Goal: Check status: Check status

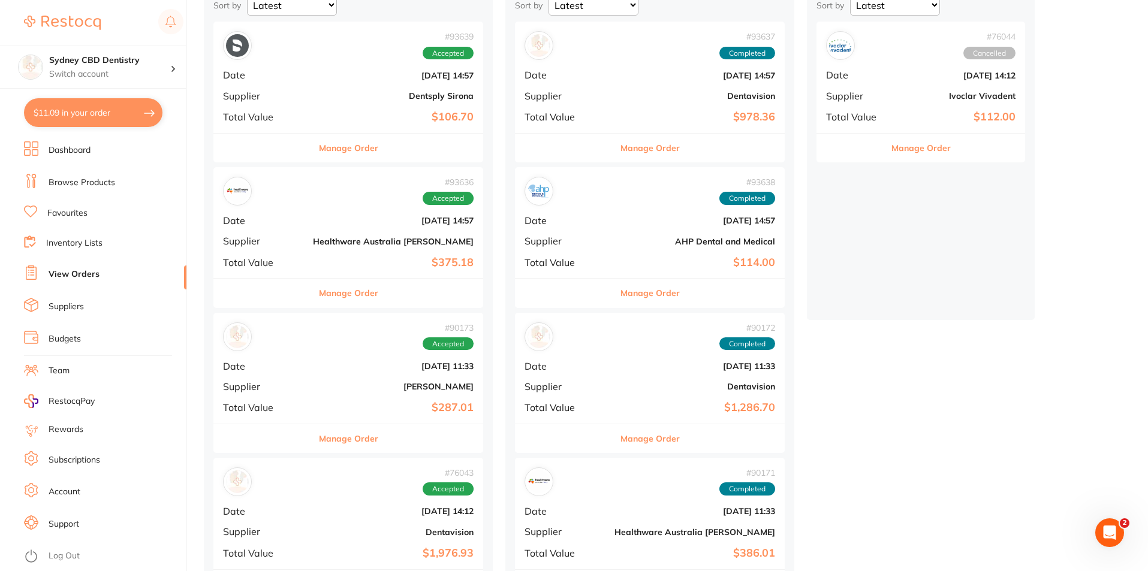
scroll to position [180, 0]
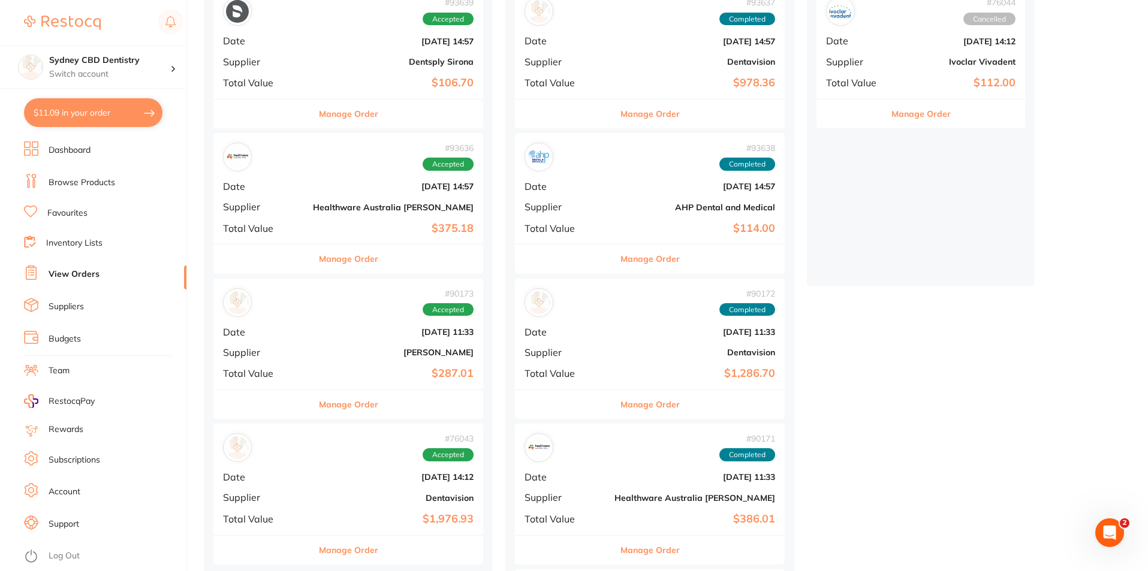
click at [333, 215] on div "# 93636 Accepted Date [DATE] 14:57 Supplier Healthware [GEOGRAPHIC_DATA] [PERSO…" at bounding box center [348, 188] width 270 height 111
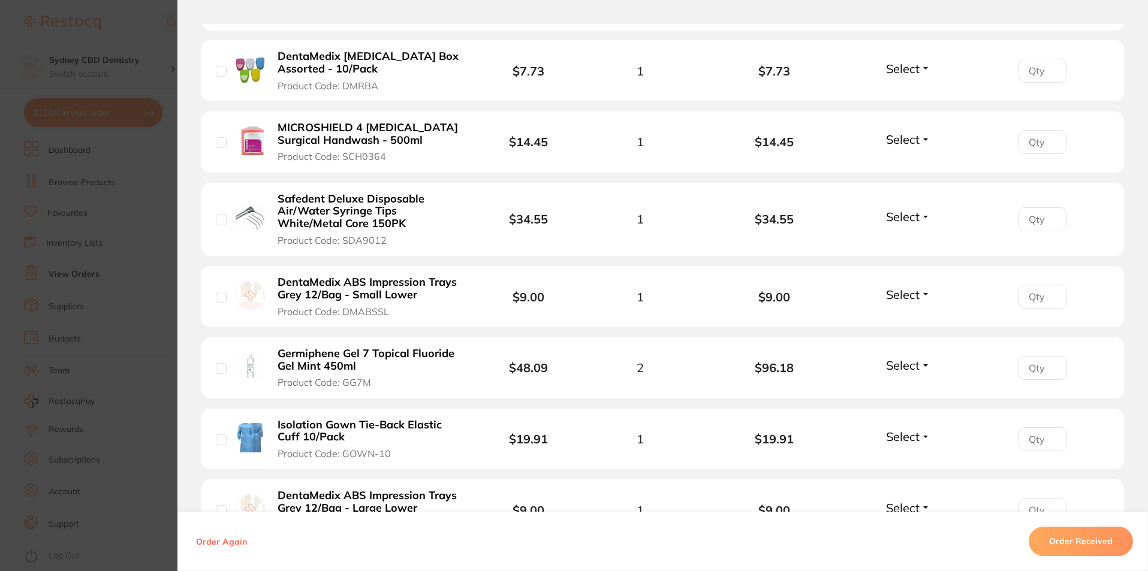
scroll to position [360, 0]
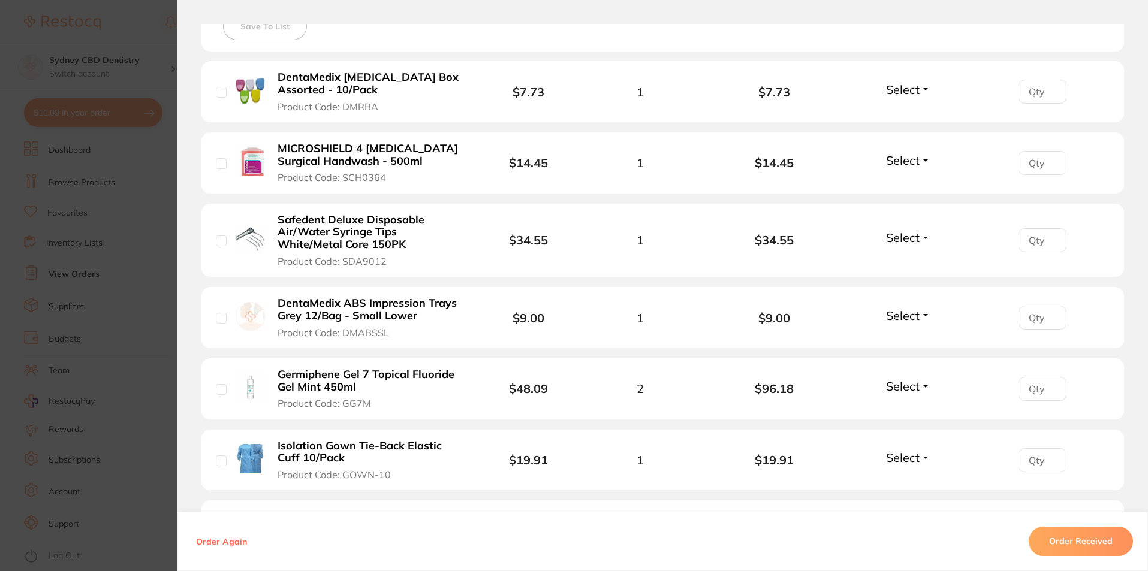
click at [904, 90] on span "Select" at bounding box center [903, 89] width 34 height 15
click at [905, 116] on span "Received" at bounding box center [908, 115] width 31 height 9
click at [905, 164] on span "Select" at bounding box center [903, 160] width 34 height 15
click at [904, 187] on span "Received" at bounding box center [908, 186] width 31 height 9
click at [902, 240] on span "Select" at bounding box center [903, 237] width 34 height 15
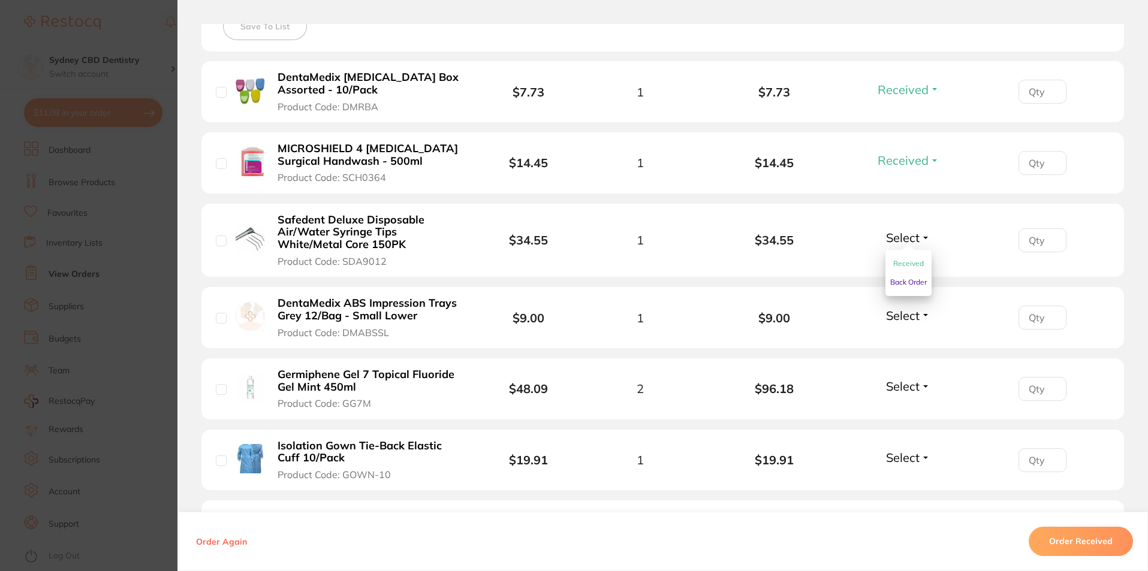
click at [910, 270] on button "Received" at bounding box center [908, 264] width 31 height 19
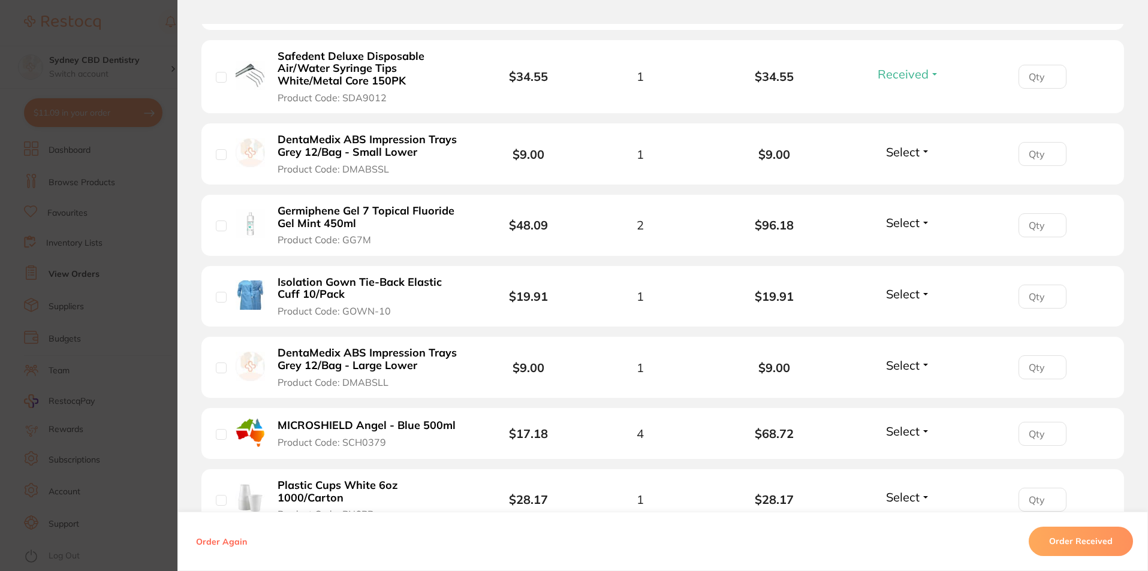
scroll to position [540, 0]
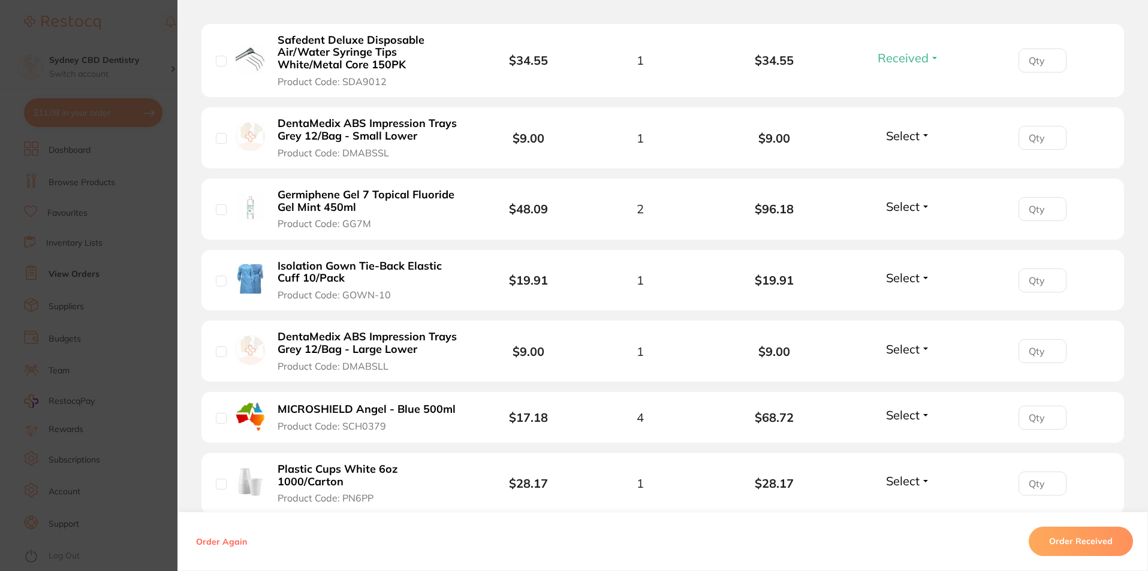
drag, startPoint x: 893, startPoint y: 132, endPoint x: 897, endPoint y: 151, distance: 19.2
click at [893, 132] on span "Select" at bounding box center [903, 135] width 34 height 15
click at [903, 162] on span "Received" at bounding box center [908, 161] width 31 height 9
click at [899, 206] on span "Select" at bounding box center [903, 206] width 34 height 15
click at [906, 235] on span "Received" at bounding box center [908, 232] width 31 height 9
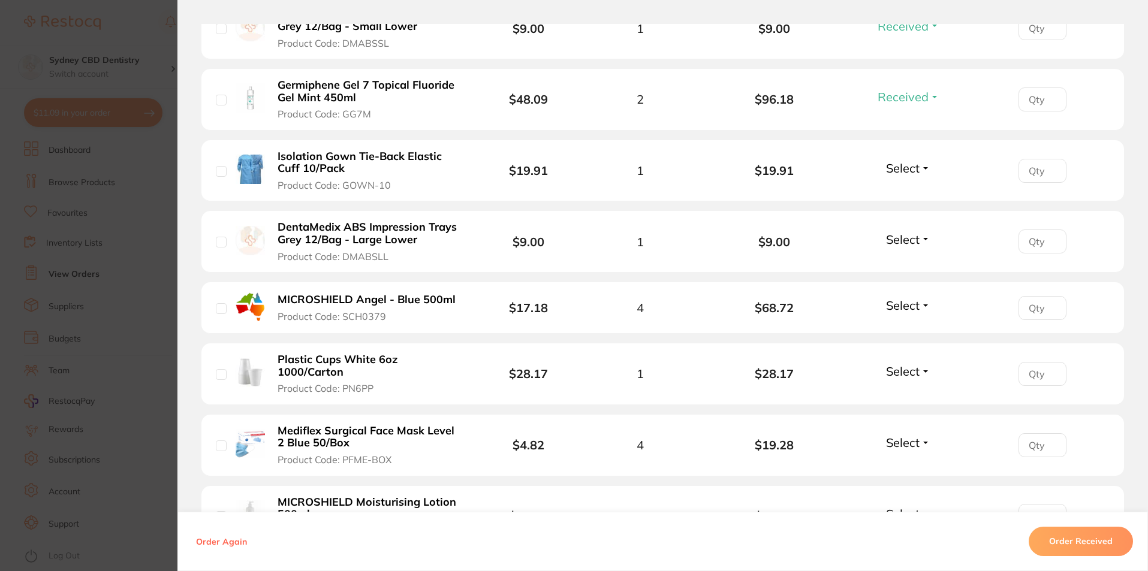
scroll to position [719, 0]
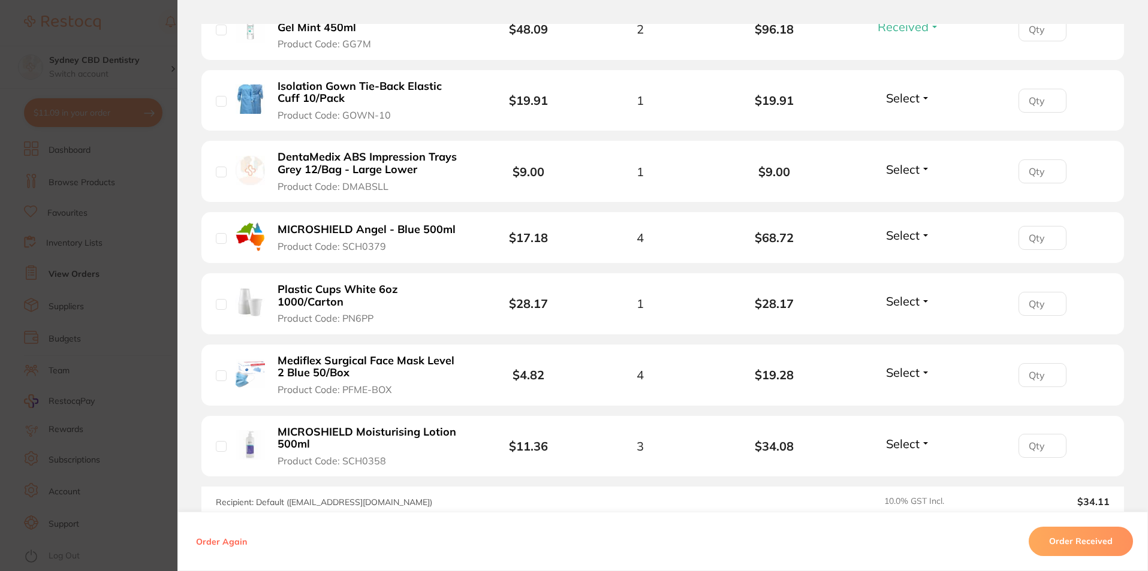
click at [897, 87] on li "Isolation Gown Tie-Back Elastic Cuff 10/Pack Product Code: GOWN-10 $19.91 1 $19…" at bounding box center [662, 101] width 923 height 62
click at [902, 98] on span "Select" at bounding box center [903, 98] width 34 height 15
click at [903, 125] on span "Received" at bounding box center [908, 123] width 31 height 9
click at [897, 168] on span "Select" at bounding box center [903, 169] width 34 height 15
click at [911, 197] on span "Received" at bounding box center [908, 195] width 31 height 9
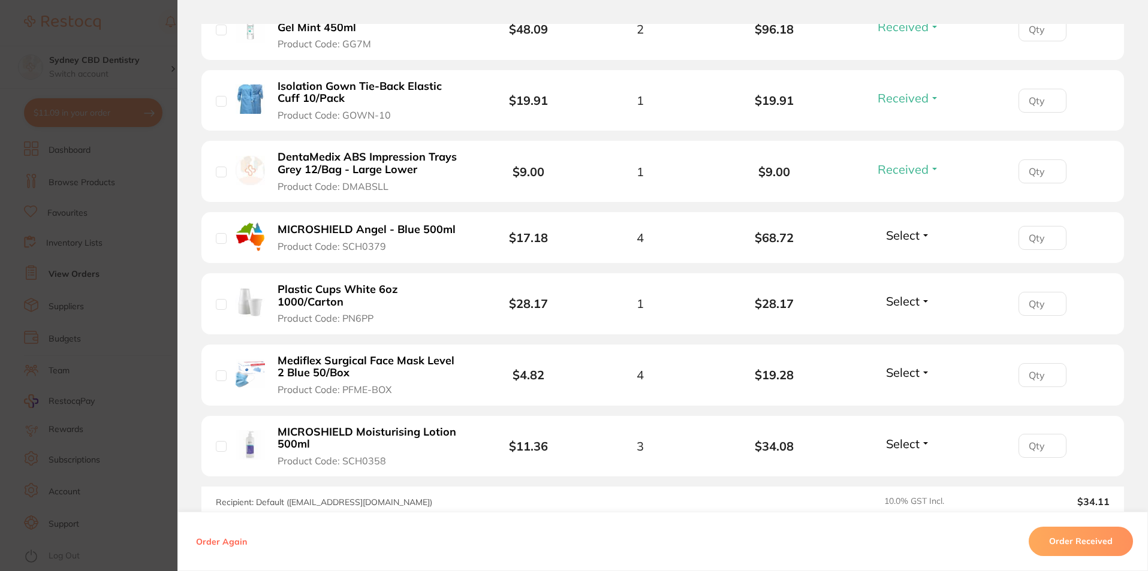
click at [903, 238] on span "Select" at bounding box center [903, 235] width 34 height 15
drag, startPoint x: 900, startPoint y: 263, endPoint x: 908, endPoint y: 266, distance: 7.8
click at [900, 262] on span "Received" at bounding box center [908, 261] width 31 height 9
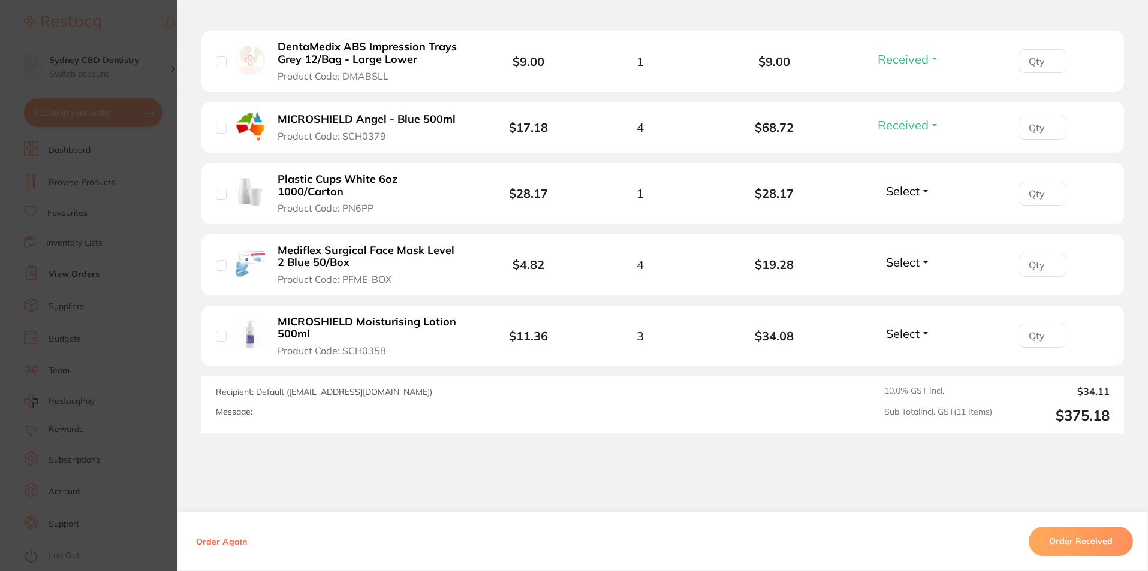
scroll to position [839, 0]
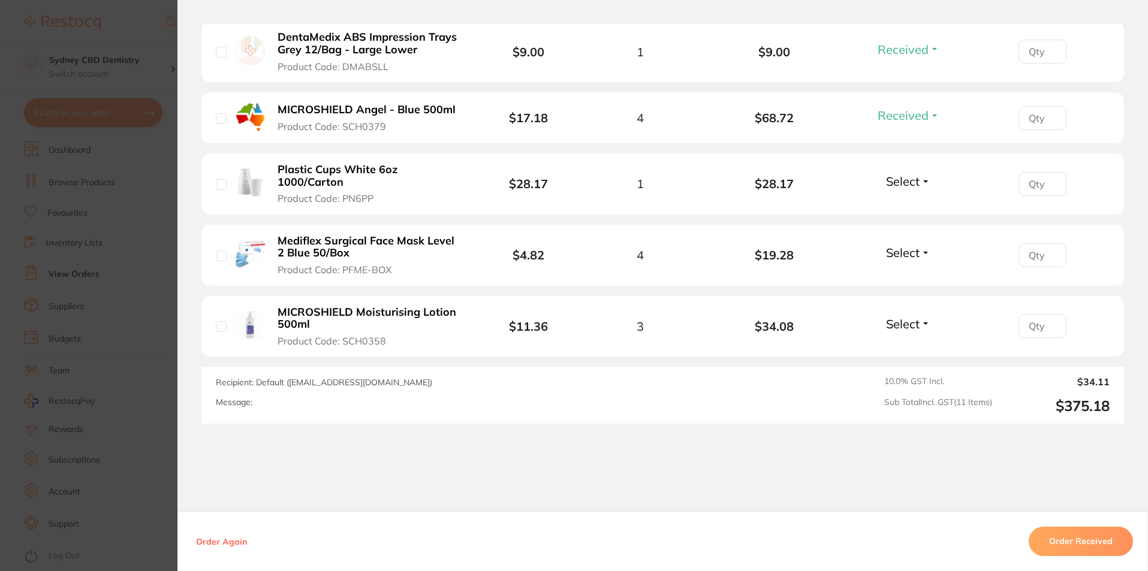
click at [905, 176] on span "Select" at bounding box center [903, 181] width 34 height 15
click at [902, 203] on span "Received" at bounding box center [908, 207] width 31 height 9
click at [904, 252] on span "Select" at bounding box center [903, 252] width 34 height 15
click at [902, 258] on span "Select" at bounding box center [903, 252] width 34 height 15
click at [903, 279] on span "Received" at bounding box center [908, 278] width 31 height 9
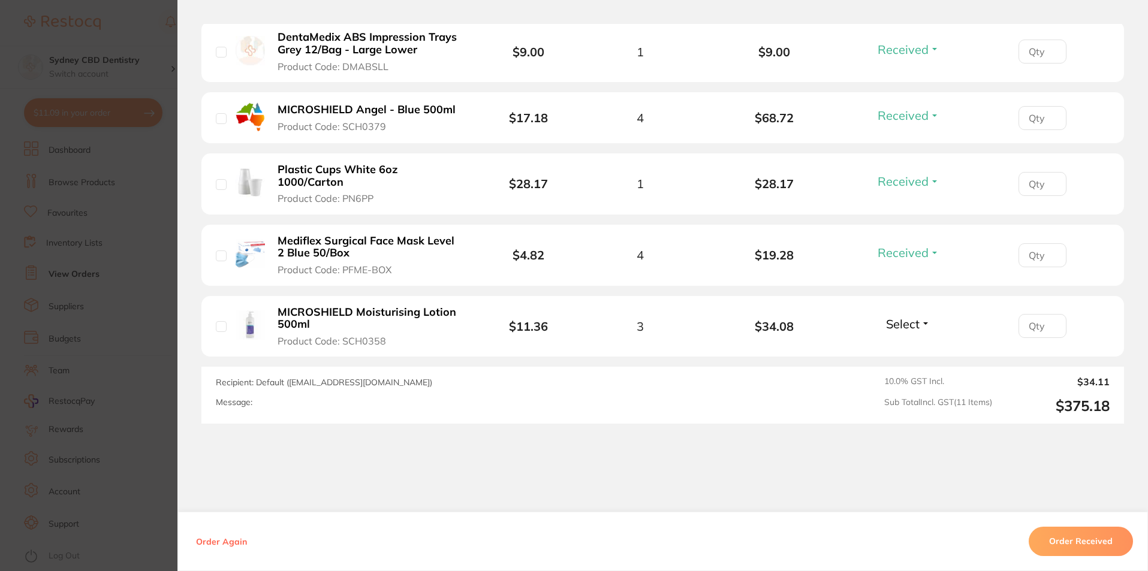
click at [897, 325] on span "Select" at bounding box center [903, 324] width 34 height 15
click at [908, 350] on span "Received" at bounding box center [908, 349] width 31 height 9
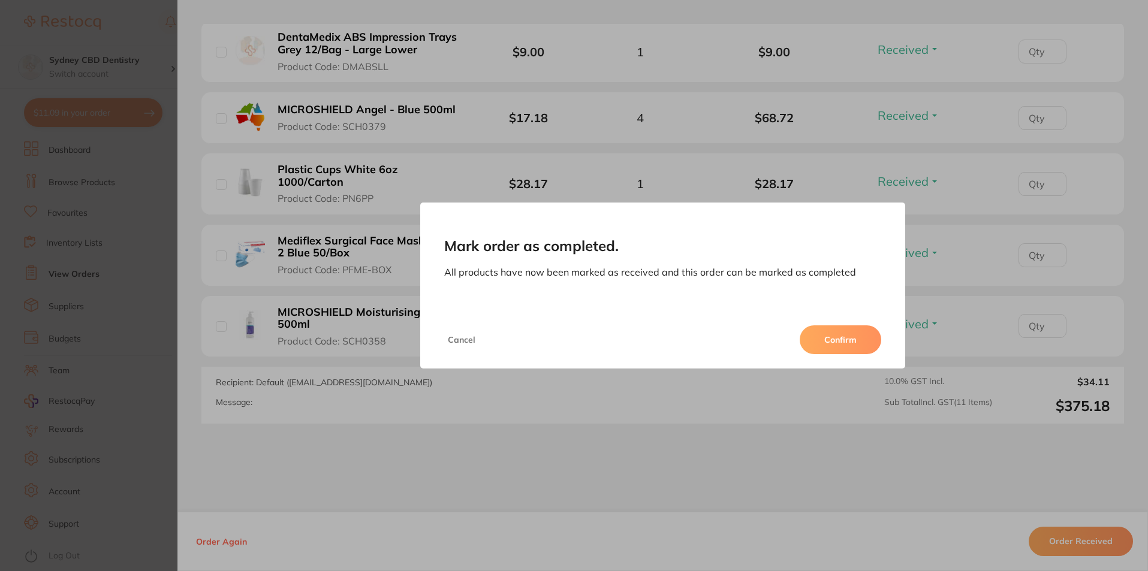
drag, startPoint x: 822, startPoint y: 349, endPoint x: 832, endPoint y: 349, distance: 10.2
click at [822, 348] on button "Confirm" at bounding box center [841, 340] width 82 height 29
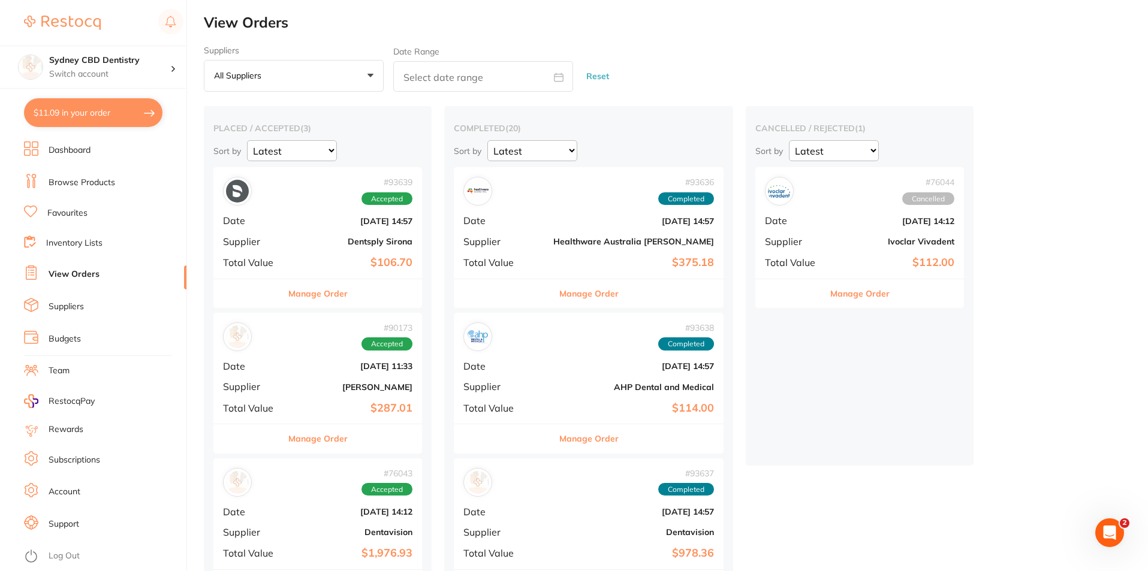
click at [582, 227] on div "# 93636 Completed Date [DATE] 14:57 Supplier Healthware [GEOGRAPHIC_DATA] [PERS…" at bounding box center [589, 222] width 270 height 111
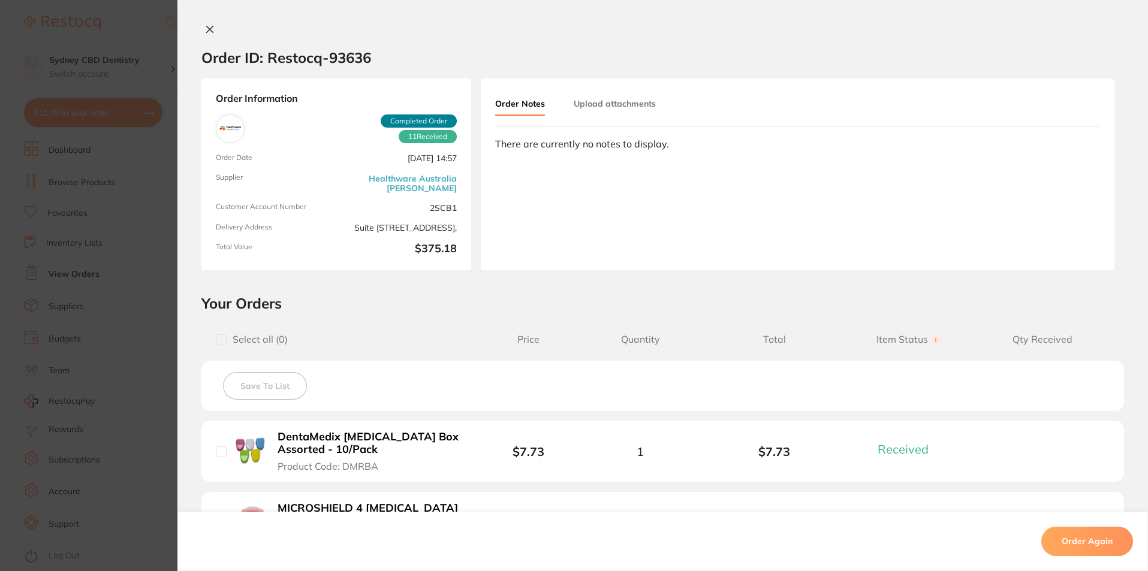
click at [622, 100] on button "Upload attachments" at bounding box center [615, 104] width 82 height 22
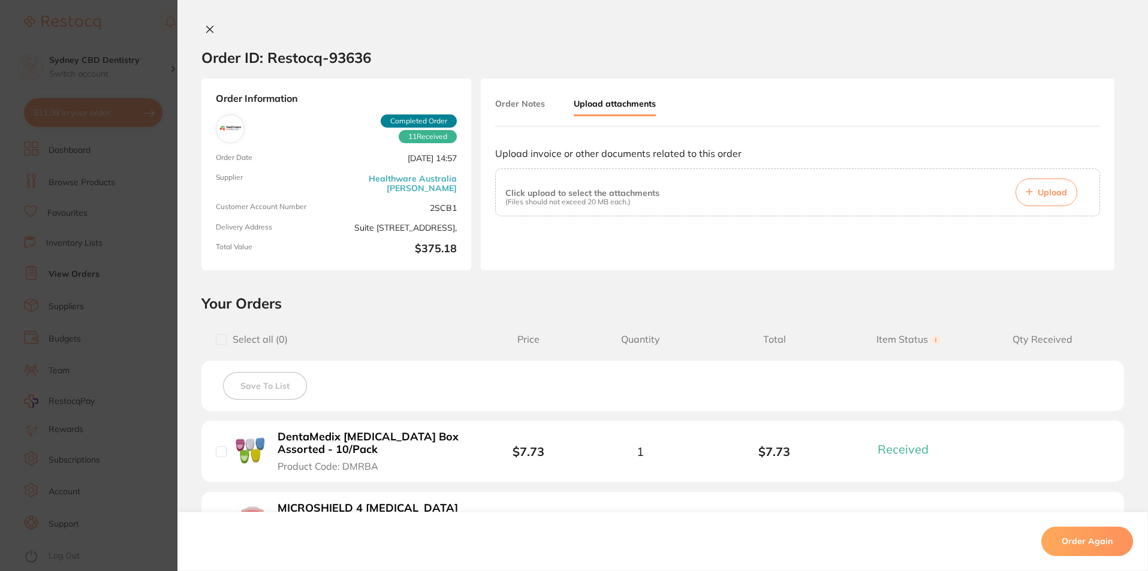
click at [1038, 192] on span "Upload" at bounding box center [1052, 192] width 29 height 11
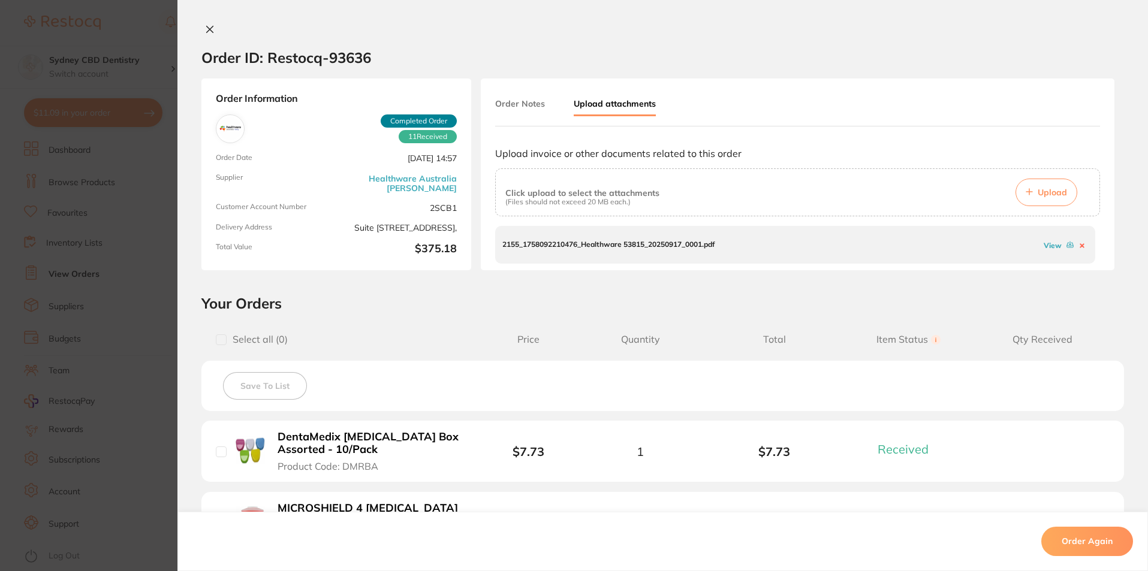
click at [210, 31] on icon at bounding box center [210, 30] width 10 height 10
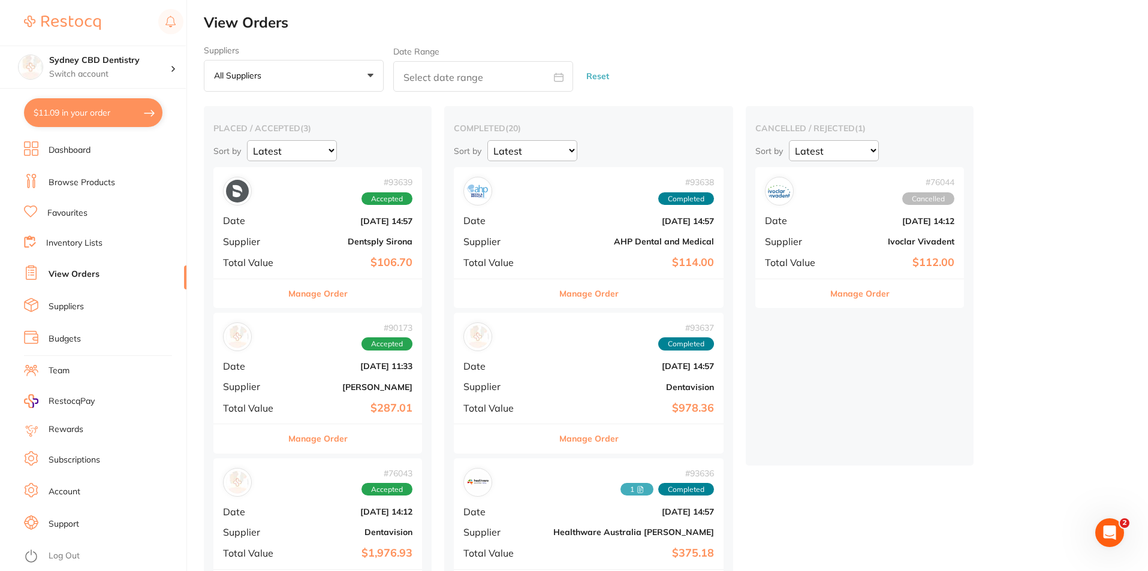
click at [573, 234] on div "# 93638 Completed Date [DATE] 14:57 Supplier AHP Dental and Medical Total Value…" at bounding box center [589, 222] width 270 height 111
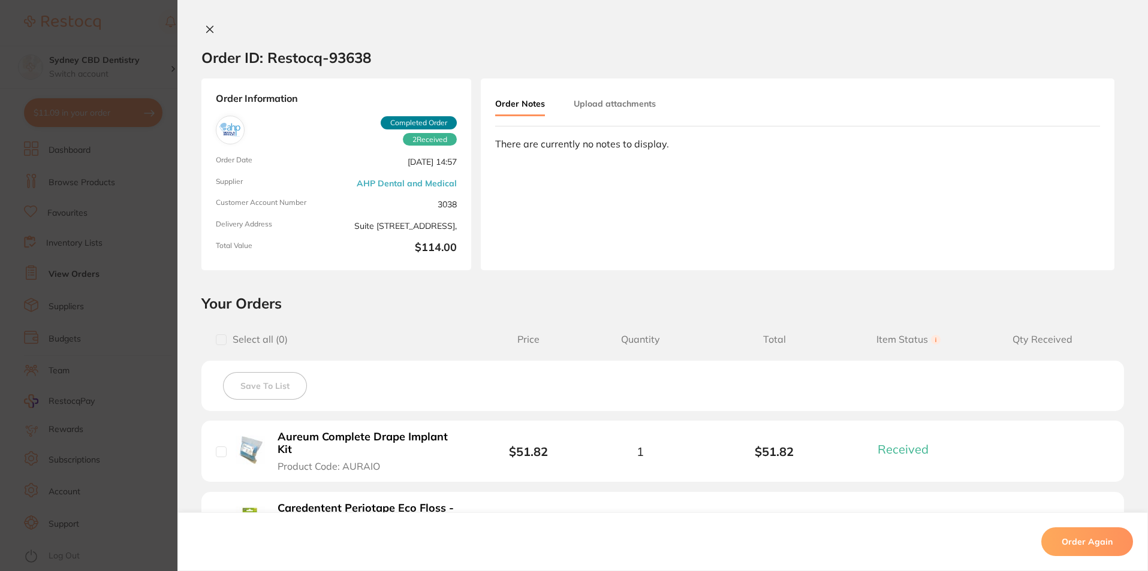
click at [598, 109] on button "Upload attachments" at bounding box center [615, 104] width 82 height 22
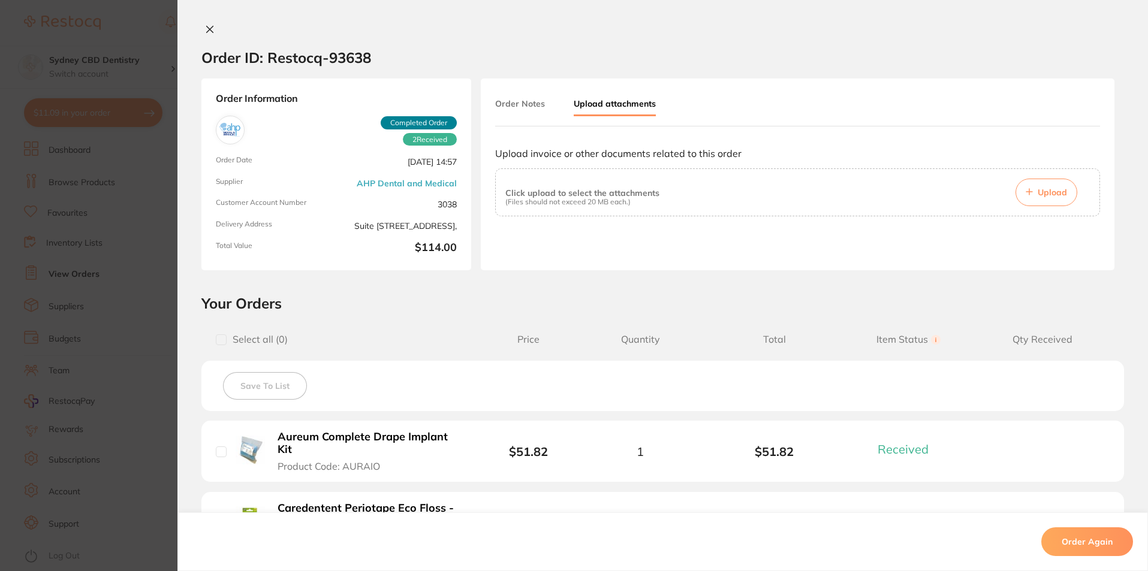
click at [1044, 193] on span "Upload" at bounding box center [1052, 192] width 29 height 11
click at [751, 196] on div "Click upload to select the attachments (Files should not exceed 20 MB each.) Up…" at bounding box center [797, 193] width 585 height 28
click at [749, 162] on div "Upload invoice or other documents related to this order Click upload to select …" at bounding box center [797, 205] width 605 height 135
click at [209, 29] on icon at bounding box center [210, 30] width 10 height 10
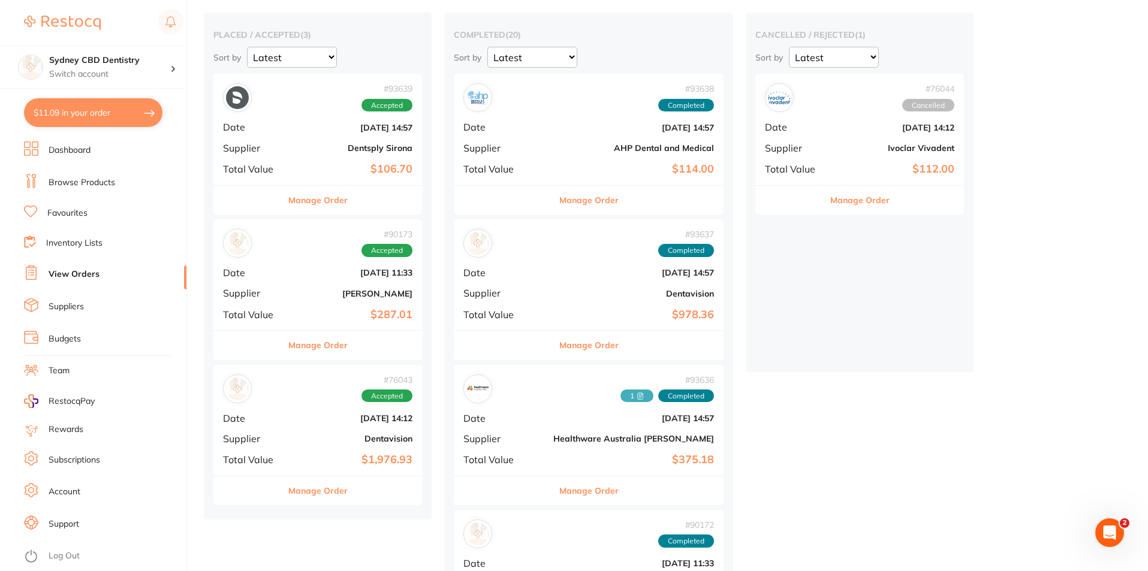
scroll to position [120, 0]
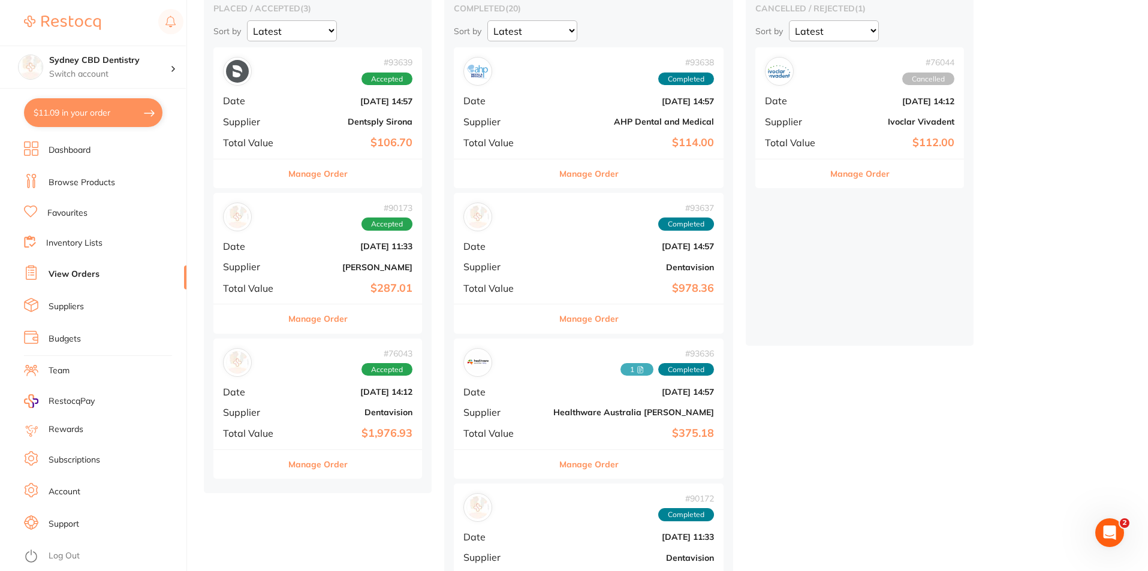
click at [579, 258] on div "# 93637 Completed Date [DATE] 14:57 Supplier Dentavision Total Value $978.36" at bounding box center [589, 248] width 270 height 111
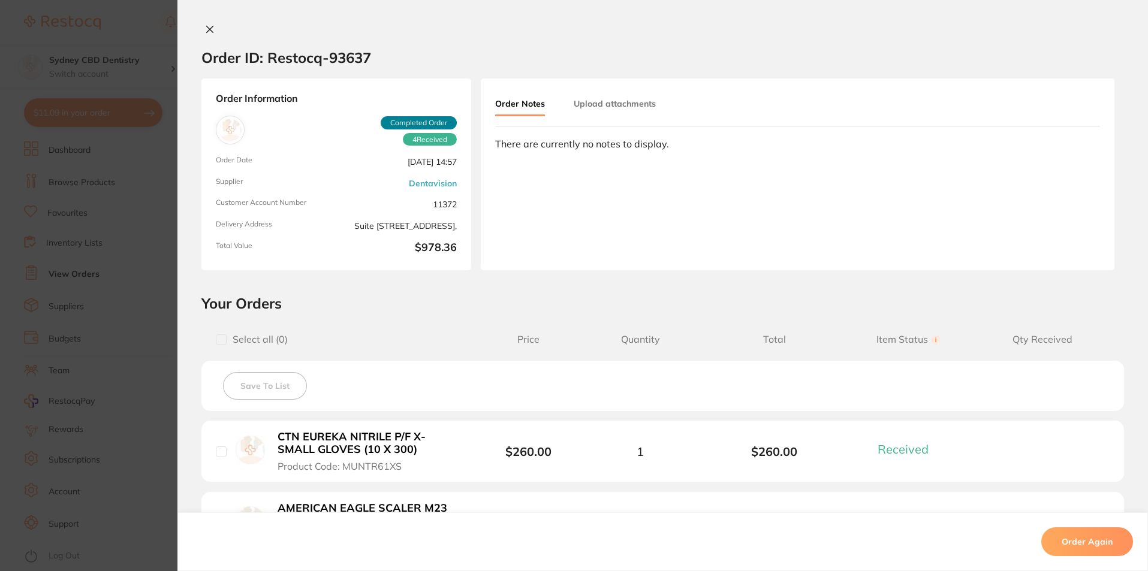
click at [597, 101] on button "Upload attachments" at bounding box center [615, 104] width 82 height 22
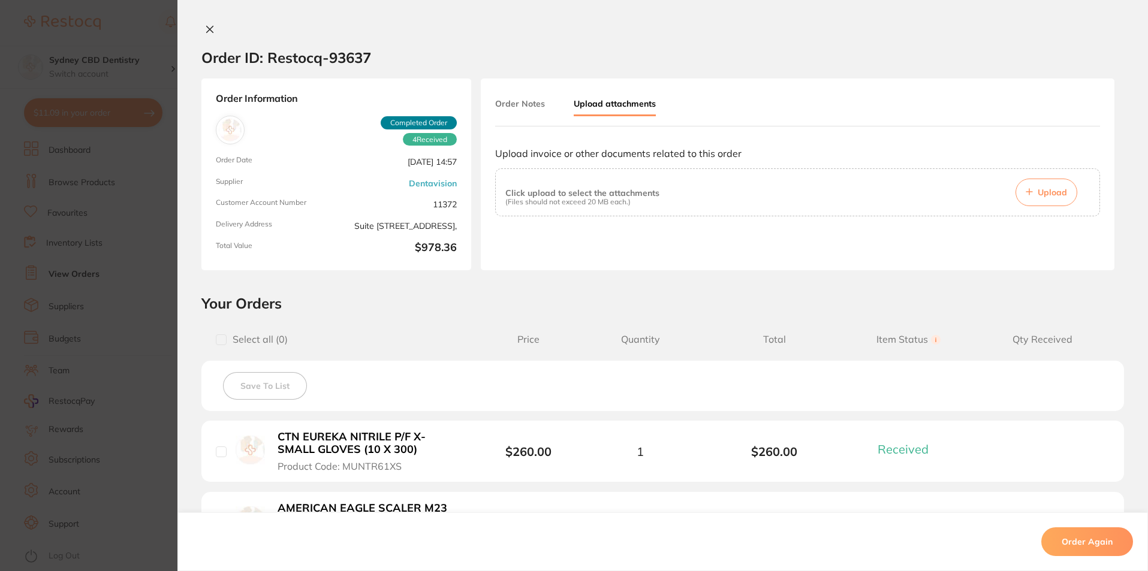
click at [1047, 186] on button "Upload" at bounding box center [1047, 193] width 62 height 28
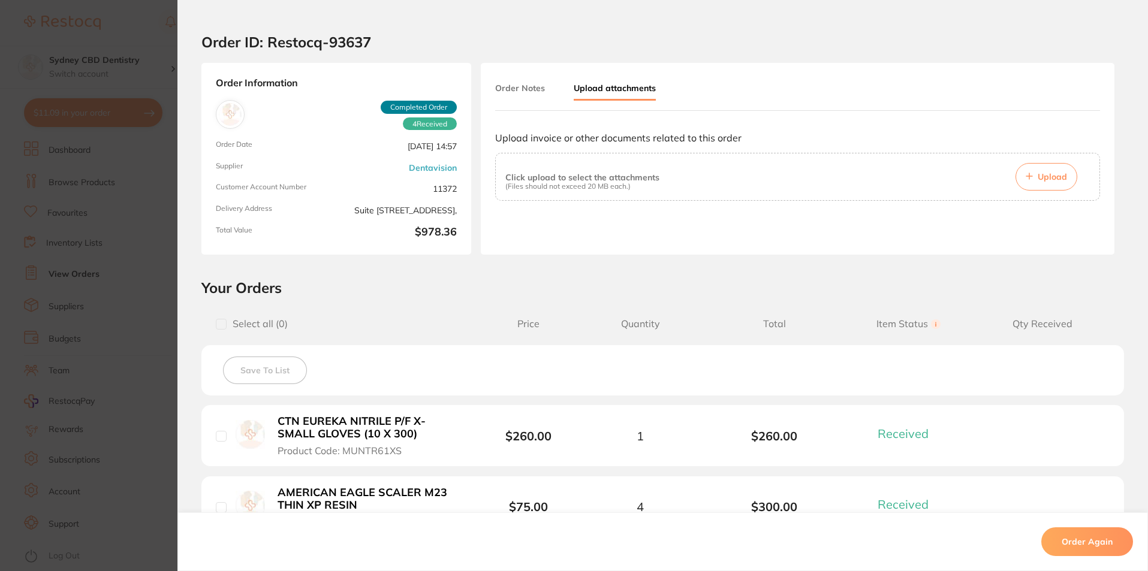
scroll to position [60, 0]
